Goal: Information Seeking & Learning: Learn about a topic

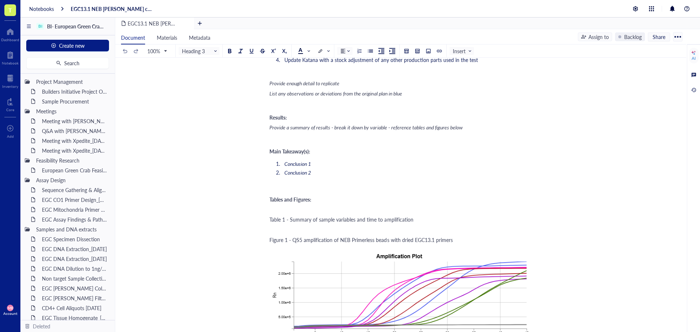
scroll to position [838, 0]
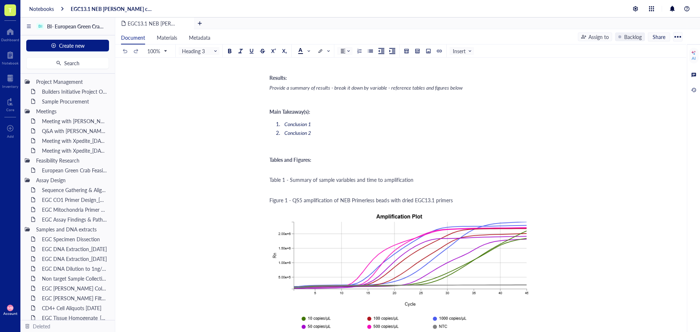
click at [285, 186] on div "﻿" at bounding box center [398, 189] width 259 height 7
click at [414, 176] on div "Table 1 - Summary of sample variables and time to amplification" at bounding box center [398, 179] width 259 height 7
click at [429, 52] on div at bounding box center [428, 50] width 5 height 5
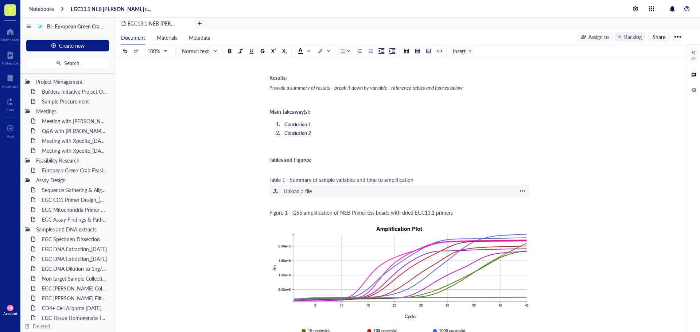
click at [296, 187] on div "Upload a file" at bounding box center [298, 191] width 28 height 8
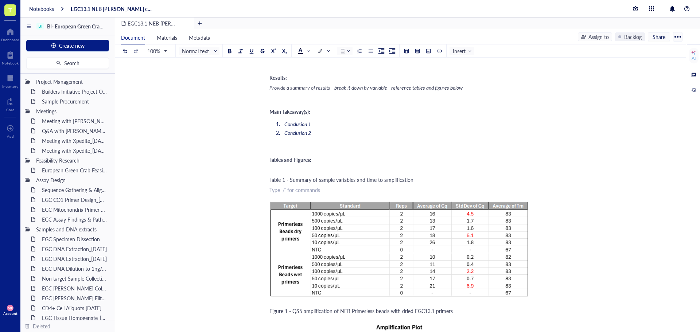
click at [458, 178] on div "Relevant files: ﻿ ﻿ Purpose: Evaluate the amplification performance of the EGC1…" at bounding box center [398, 158] width 259 height 1788
click at [455, 176] on div "Relevant files: ﻿ ﻿ Purpose: Evaluate the amplification performance of the EGC1…" at bounding box center [398, 158] width 259 height 1788
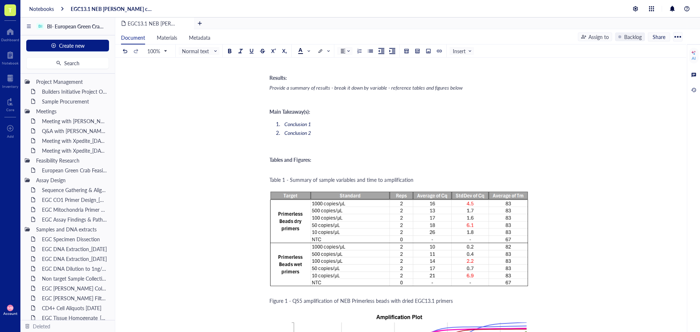
click at [578, 194] on div "EGC13.1 NEB PB NABIT cartridge test_02OCT25 EGC13.1 NEB PB NABIT cartridge test…" at bounding box center [399, 139] width 568 height 1805
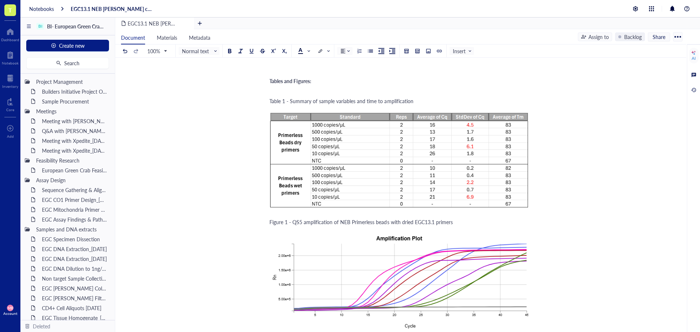
scroll to position [908, 0]
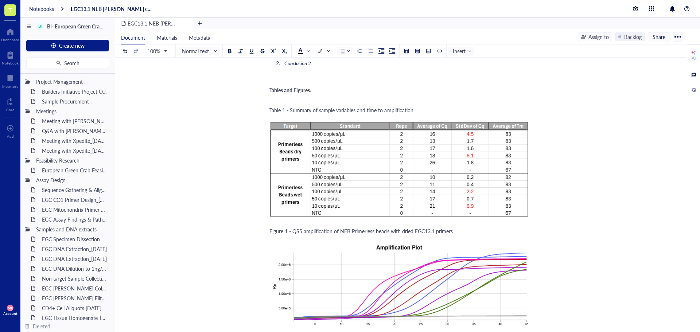
click at [581, 192] on div "EGC13.1 NEB PB NABIT cartridge test_02OCT25 EGC13.1 NEB PB NABIT cartridge test…" at bounding box center [399, 69] width 568 height 1805
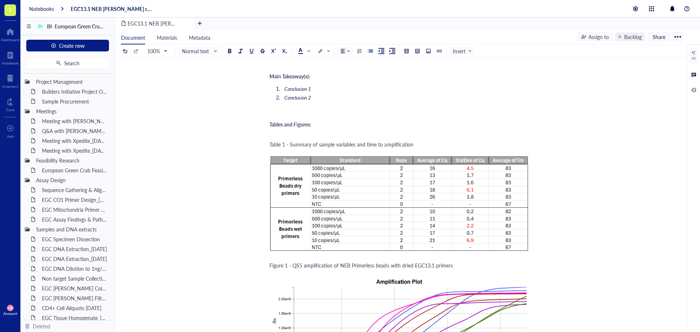
scroll to position [835, 0]
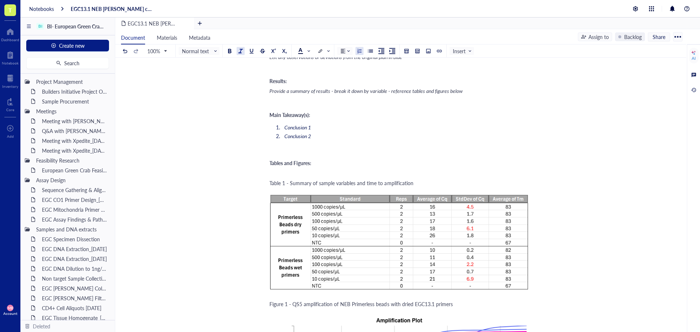
click at [312, 124] on li "Conclusion 1" at bounding box center [404, 127] width 247 height 7
drag, startPoint x: 284, startPoint y: 119, endPoint x: 369, endPoint y: 117, distance: 84.9
click at [369, 124] on li "Dry primers increase assay stochasticity" at bounding box center [404, 127] width 247 height 7
click at [241, 48] on div at bounding box center [240, 50] width 5 height 5
click at [460, 132] on li "Conclusion 2" at bounding box center [404, 135] width 247 height 7
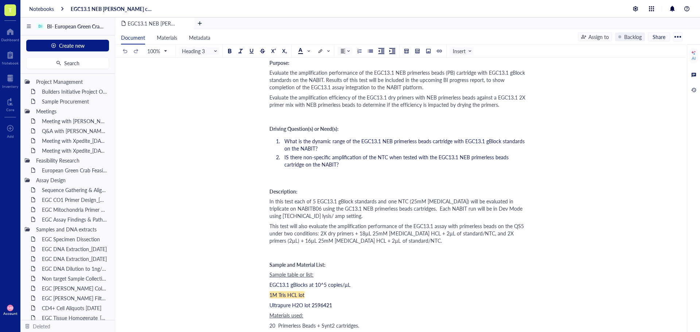
scroll to position [106, 0]
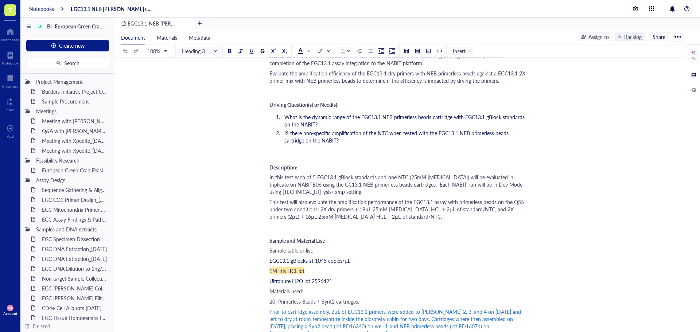
click at [342, 144] on li "IS there non-specific amplification of the NTC when tested with the EGC13.1 NEB…" at bounding box center [404, 136] width 247 height 15
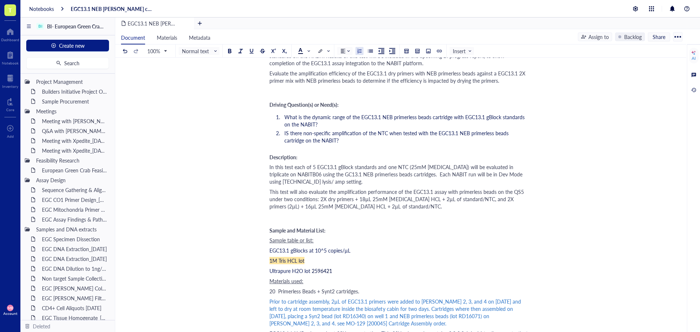
scroll to position [179, 0]
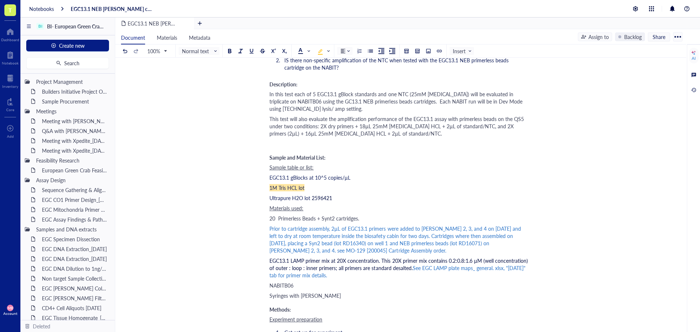
click at [339, 186] on div "1M Tris HCL lot" at bounding box center [398, 187] width 259 height 7
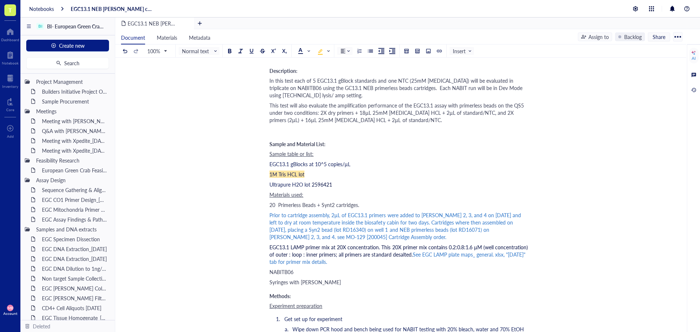
scroll to position [143, 0]
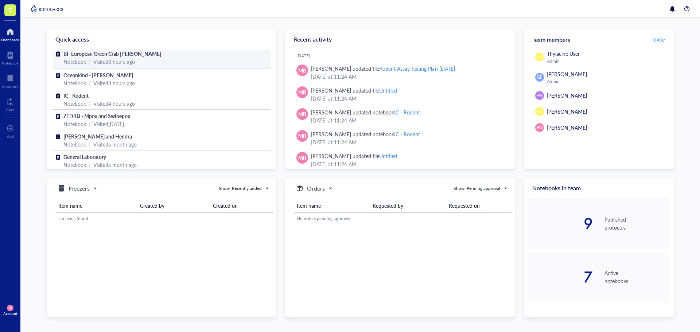
click at [110, 51] on span "BI- European Green Crab [PERSON_NAME]" at bounding box center [112, 53] width 98 height 7
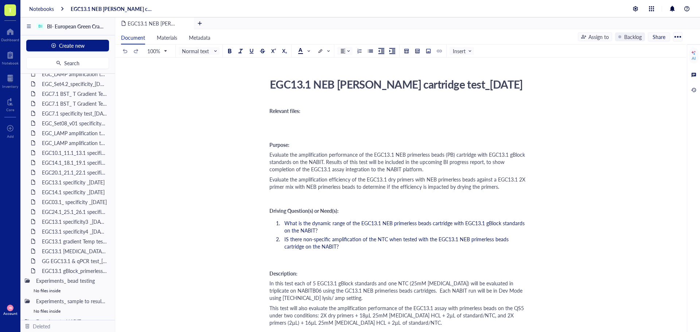
scroll to position [606, 0]
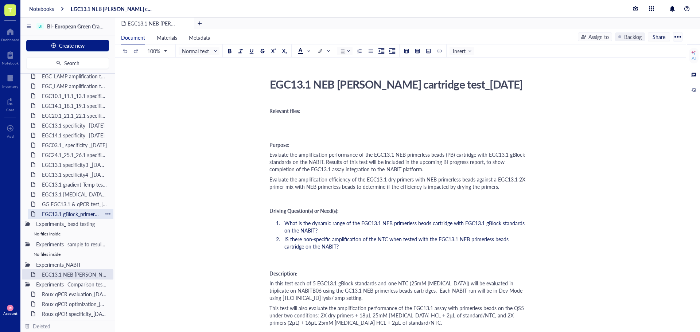
click at [65, 215] on div "EGC13.1 gBlock_primerless beads test_[DATE]" at bounding box center [71, 214] width 64 height 10
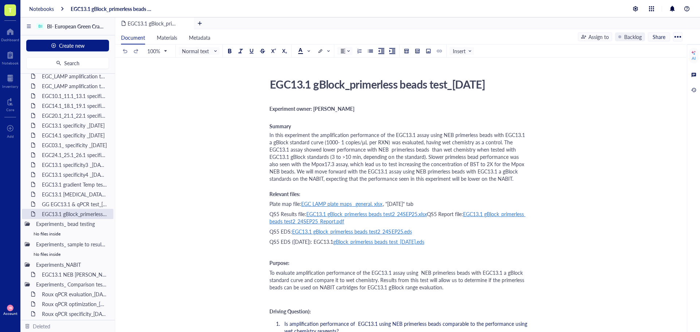
click at [482, 86] on div "EGC13.1 gBlock_primerless beads test_[DATE]" at bounding box center [395, 84] width 259 height 18
click at [482, 86] on textarea "EGC13.1 gBlock_primerless beads test_[DATE]" at bounding box center [396, 83] width 259 height 17
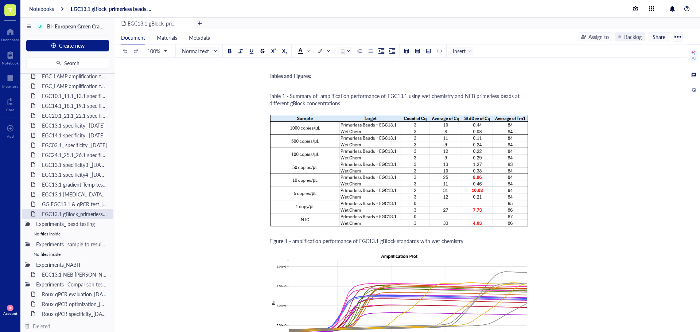
scroll to position [1020, 0]
click at [626, 207] on div "EGC13.1 gBlock_primerless beads test_[DATE] EGC13.1 gBlock_primerless beads tes…" at bounding box center [399, 43] width 568 height 1977
